Goal: Find specific page/section: Find specific page/section

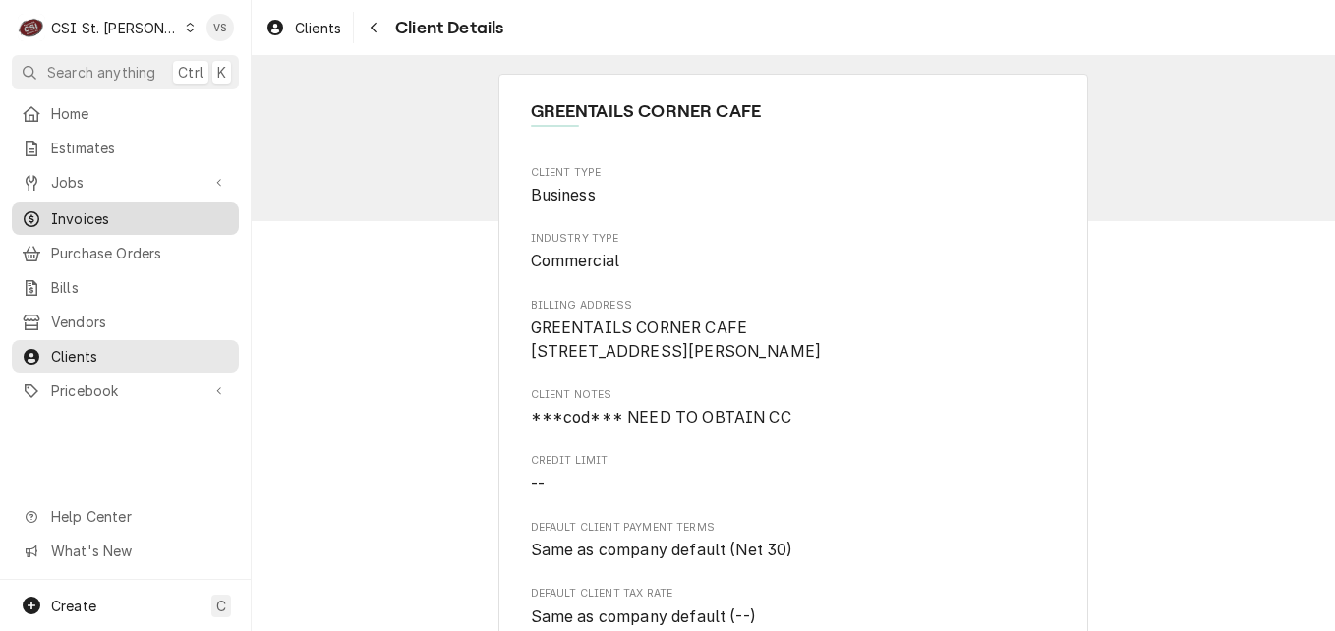
click at [117, 217] on span "Invoices" at bounding box center [140, 218] width 178 height 21
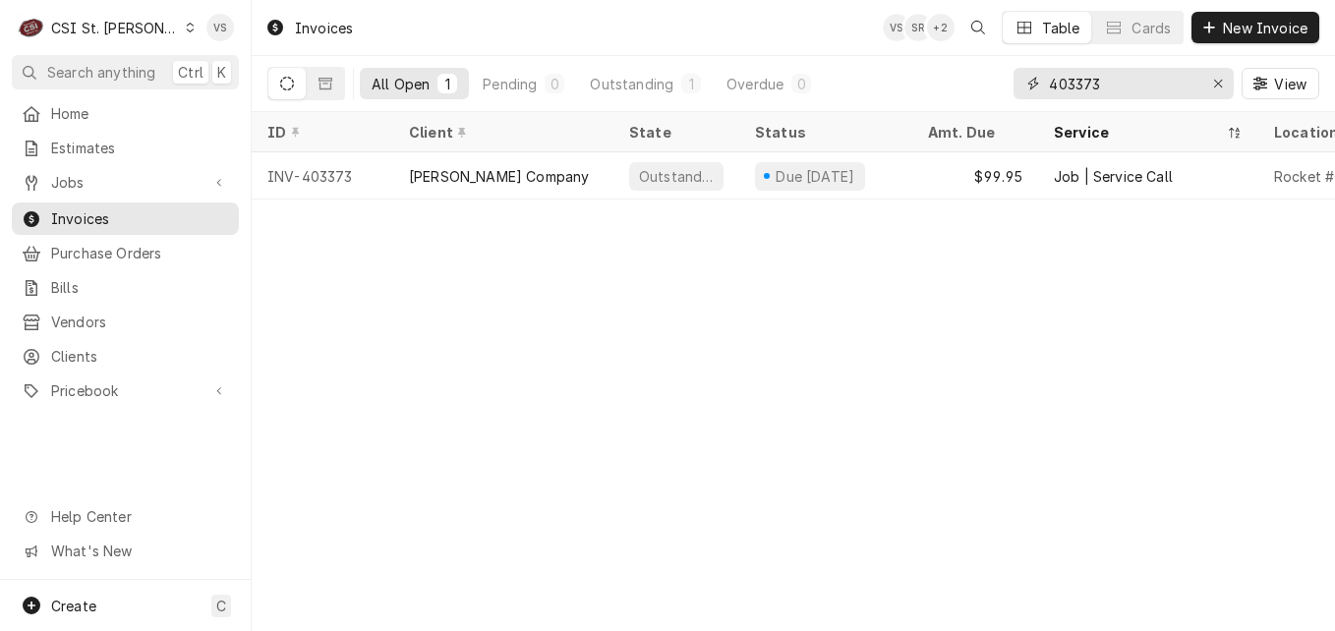
drag, startPoint x: 1103, startPoint y: 83, endPoint x: 1136, endPoint y: 90, distance: 34.3
click at [1023, 85] on div "403373" at bounding box center [1123, 83] width 220 height 31
click at [1105, 79] on input "403373" at bounding box center [1122, 83] width 147 height 31
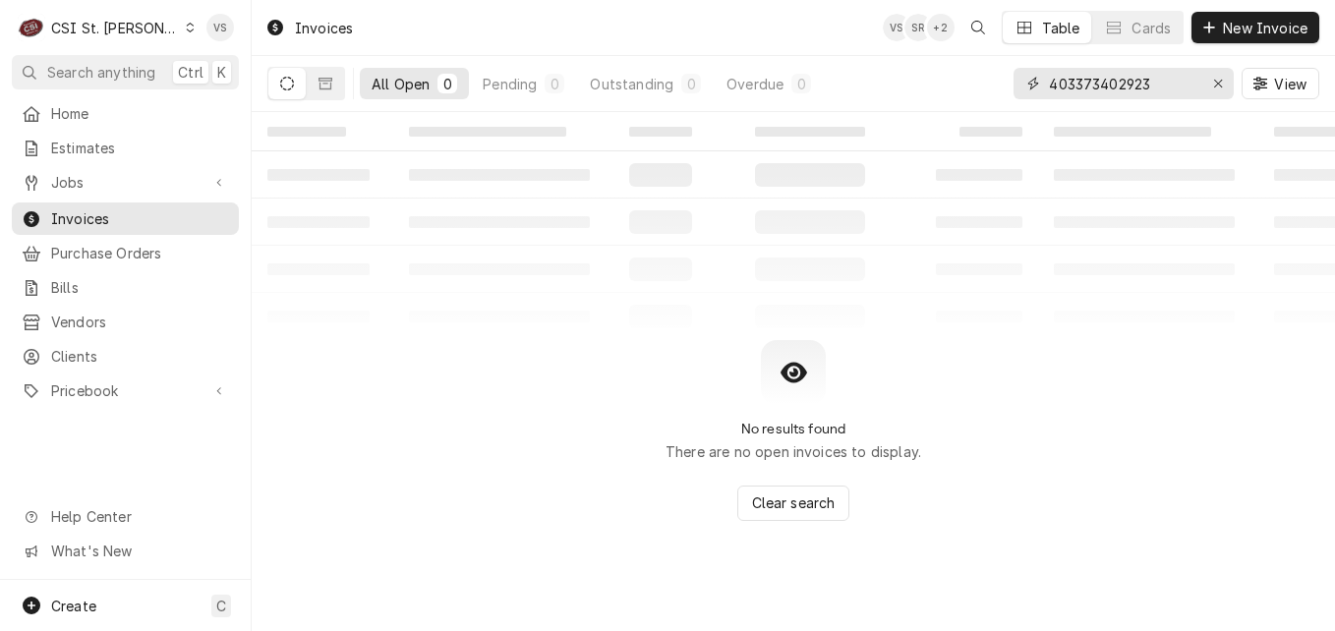
drag, startPoint x: 1098, startPoint y: 82, endPoint x: 1029, endPoint y: 83, distance: 68.8
click at [1029, 83] on div "403373402923" at bounding box center [1123, 83] width 220 height 31
type input "402923"
click at [317, 85] on button "Dynamic Content Wrapper" at bounding box center [325, 83] width 37 height 31
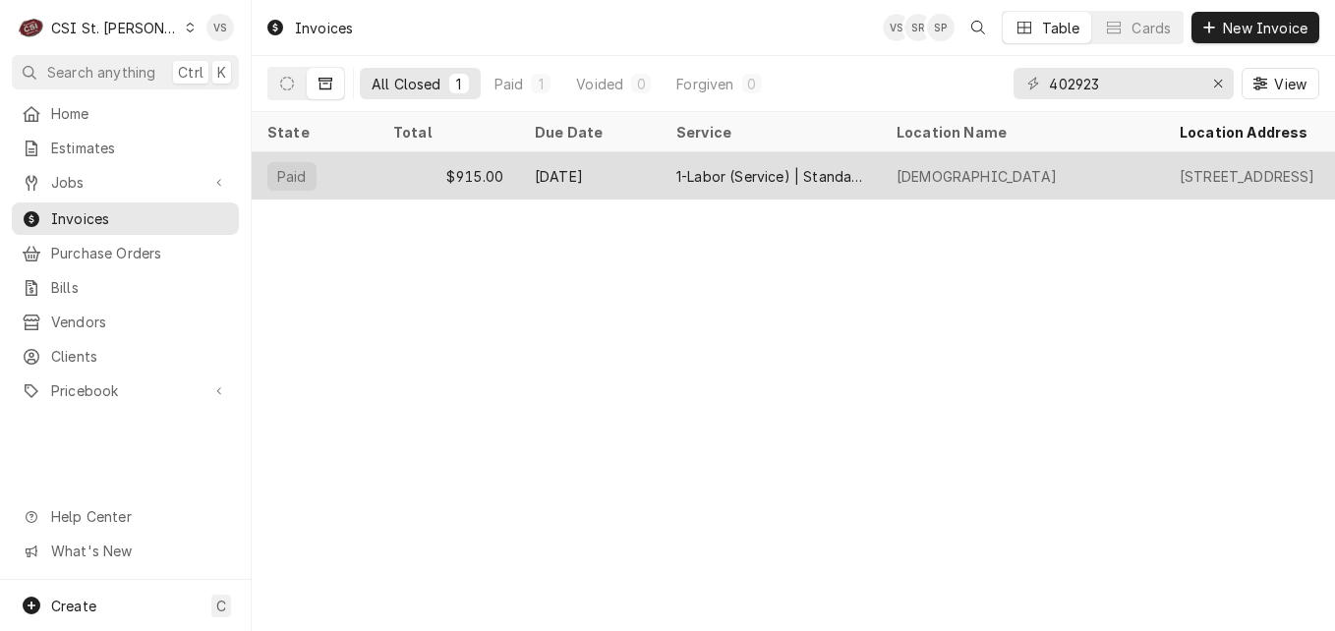
click at [402, 172] on div "$915.00" at bounding box center [448, 175] width 142 height 47
